Goal: Register for event/course

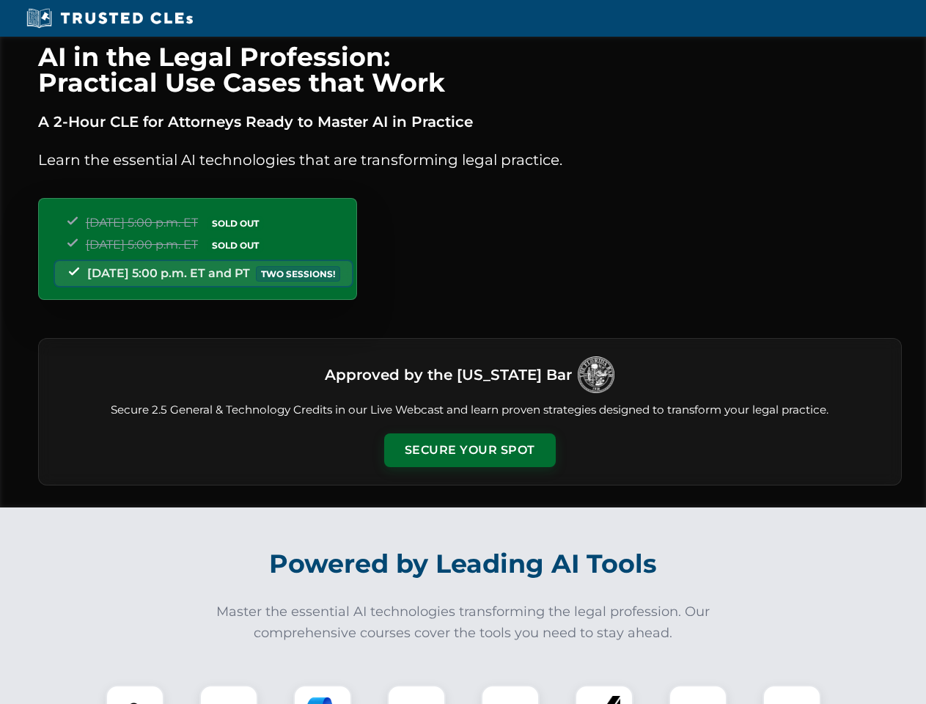
click at [469, 450] on button "Secure Your Spot" at bounding box center [470, 450] width 172 height 34
click at [135, 694] on img at bounding box center [135, 714] width 43 height 43
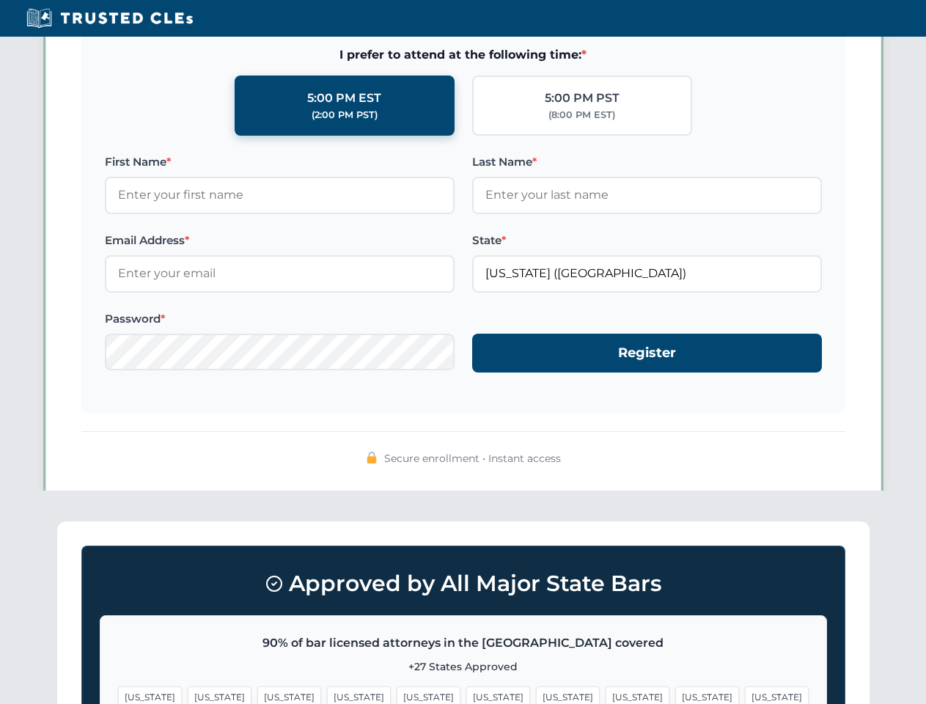
click at [536, 694] on span "[US_STATE]" at bounding box center [568, 696] width 64 height 21
click at [675, 694] on span "[US_STATE]" at bounding box center [707, 696] width 64 height 21
